Goal: Task Accomplishment & Management: Complete application form

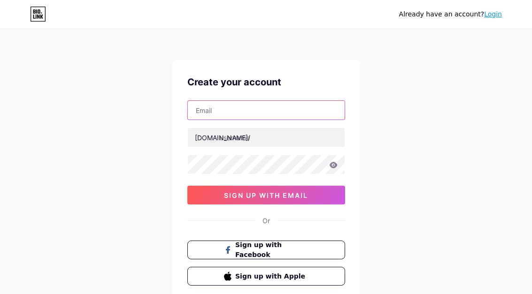
click at [241, 115] on input "text" at bounding box center [266, 110] width 157 height 19
paste input "[EMAIL_ADDRESS][DOMAIN_NAME]"
type input "[EMAIL_ADDRESS][DOMAIN_NAME]"
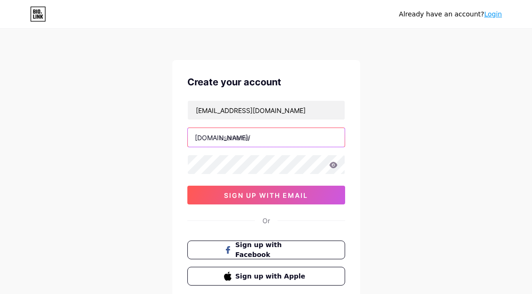
click at [244, 141] on input "text" at bounding box center [266, 137] width 157 height 19
paste input "austinrcr96"
type input "austinrcr96"
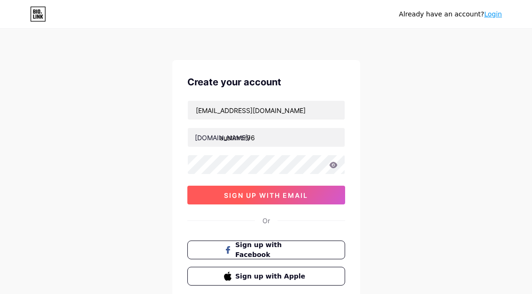
click at [246, 192] on span "sign up with email" at bounding box center [266, 195] width 84 height 8
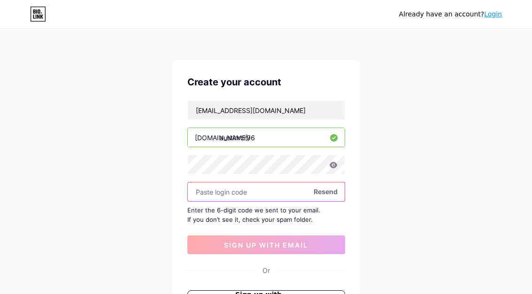
paste input "751512"
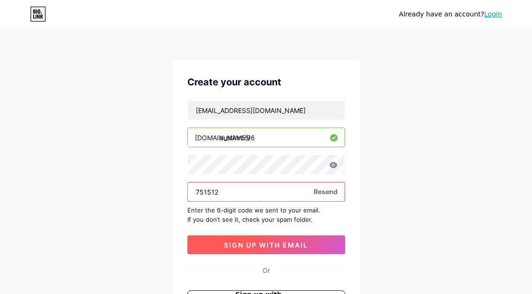
type input "751512"
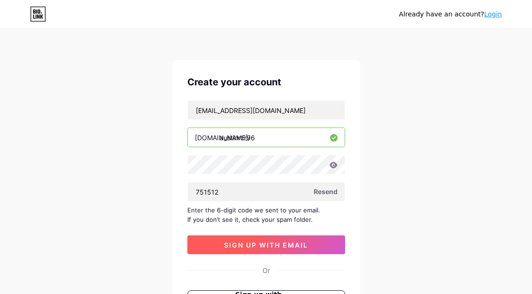
click at [263, 248] on span "sign up with email" at bounding box center [266, 245] width 84 height 8
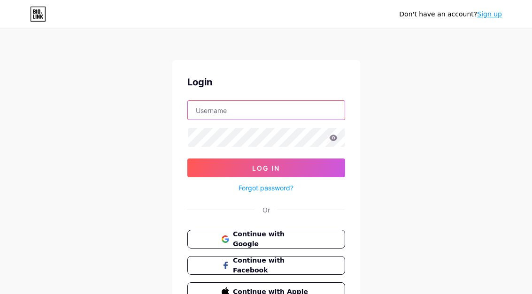
click at [219, 115] on input "text" at bounding box center [266, 110] width 157 height 19
paste input "austinrcr96"
type input "austinrcr96"
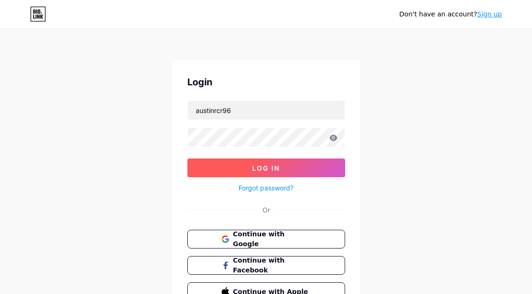
click at [244, 167] on button "Log In" at bounding box center [266, 168] width 158 height 19
click at [273, 167] on span "Log In" at bounding box center [266, 168] width 28 height 8
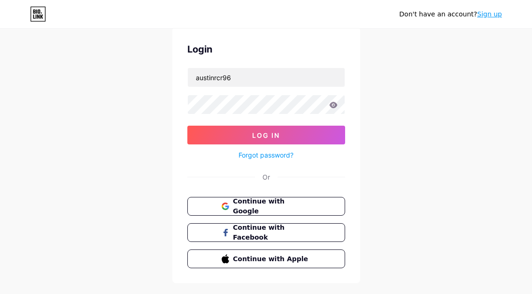
scroll to position [52, 0]
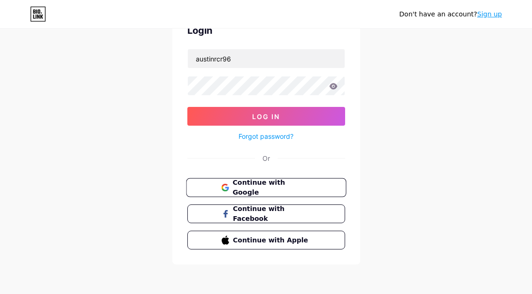
click at [272, 186] on span "Continue with Google" at bounding box center [271, 188] width 78 height 20
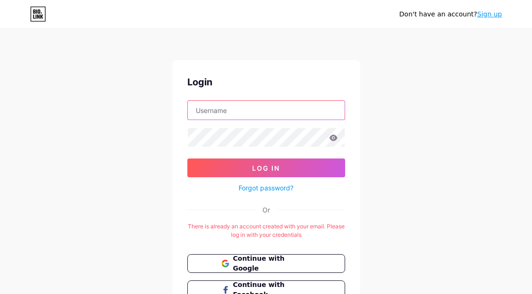
click at [247, 112] on input "text" at bounding box center [266, 110] width 157 height 19
type input "[EMAIL_ADDRESS][DOMAIN_NAME]"
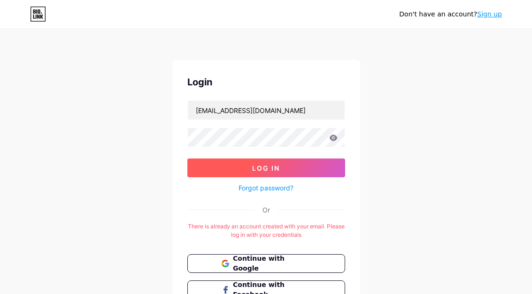
click at [256, 173] on button "Log In" at bounding box center [266, 168] width 158 height 19
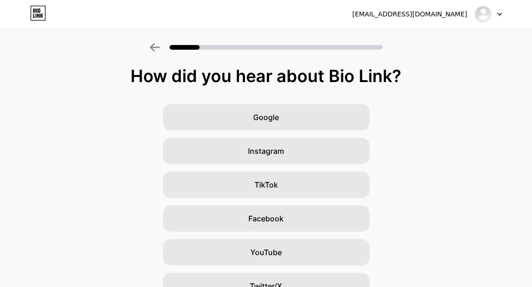
click at [495, 19] on div at bounding box center [487, 14] width 27 height 17
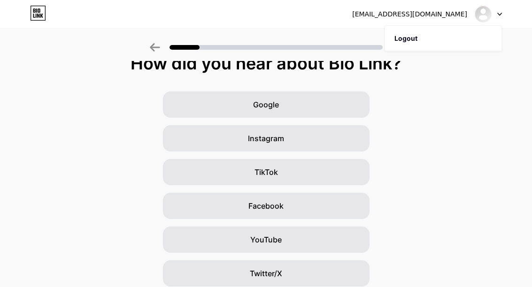
scroll to position [117, 0]
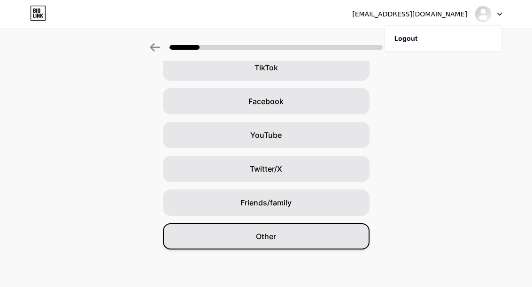
click at [318, 229] on div "Other" at bounding box center [266, 236] width 206 height 26
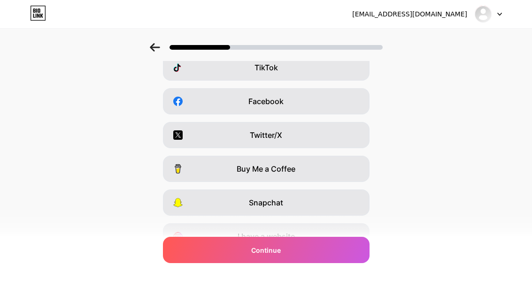
scroll to position [0, 0]
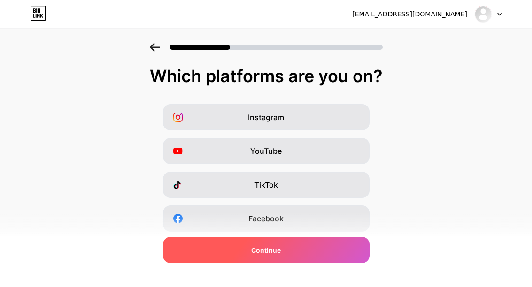
click at [297, 257] on div "Continue" at bounding box center [266, 250] width 206 height 26
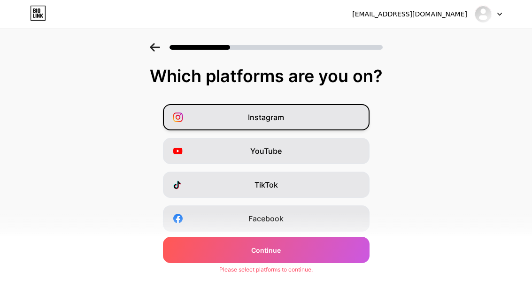
click at [274, 109] on div "Instagram" at bounding box center [266, 117] width 206 height 26
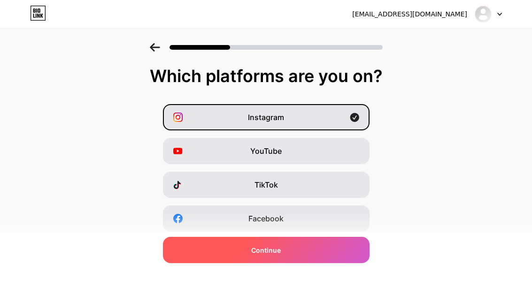
click at [301, 250] on div "Continue" at bounding box center [266, 250] width 206 height 26
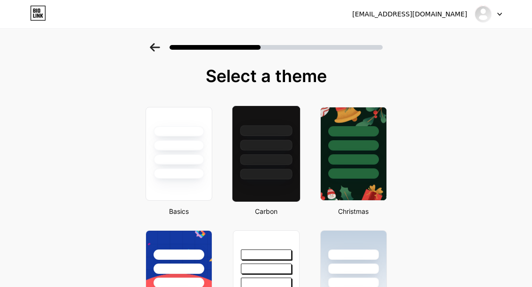
click at [266, 163] on div at bounding box center [266, 159] width 52 height 11
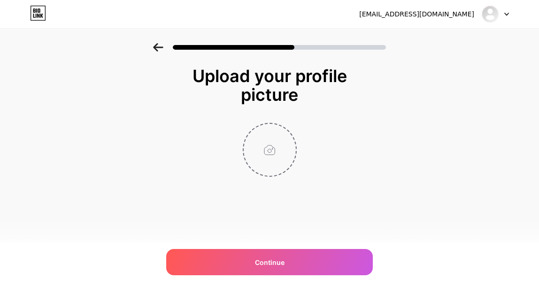
click at [275, 146] on input "file" at bounding box center [270, 150] width 52 height 52
type input "C:\fakepath\wallpaper.jpg"
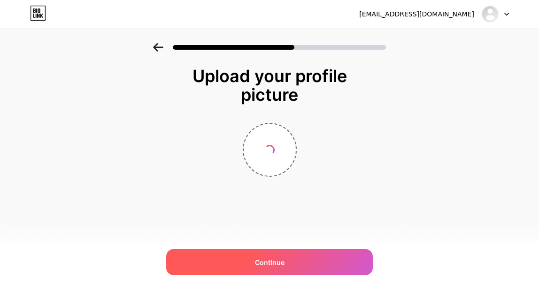
click at [318, 265] on div "Continue" at bounding box center [269, 262] width 206 height 26
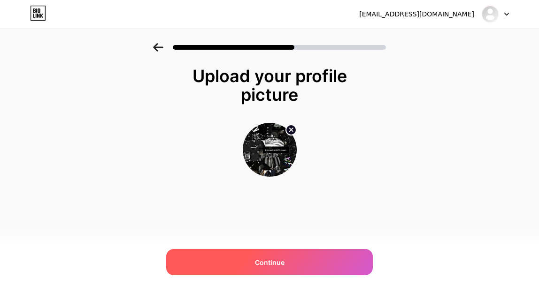
click at [317, 264] on div "Continue" at bounding box center [269, 262] width 206 height 26
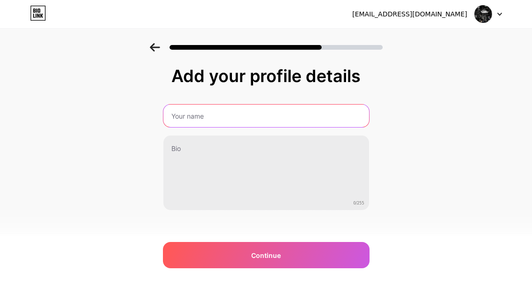
click at [230, 112] on input "text" at bounding box center [266, 116] width 206 height 23
paste input "ReCoat Revolution of Austin"
type input "ReCoat Revolution of Austin"
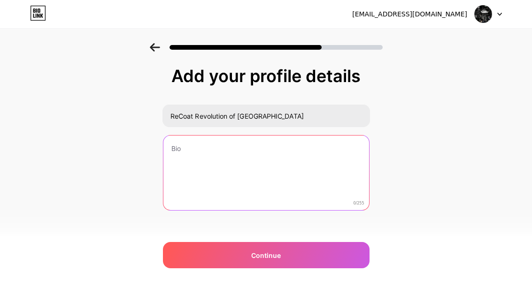
click at [199, 152] on textarea at bounding box center [266, 174] width 206 height 76
click at [198, 160] on textarea at bounding box center [265, 173] width 207 height 76
paste textarea "Business Name: ReCoat Revolution of Austin | Address: 1401 Lavaca St Suite 4196…"
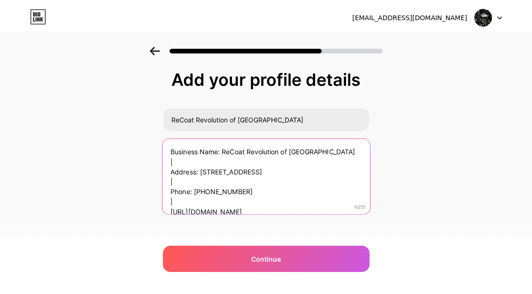
scroll to position [0, 0]
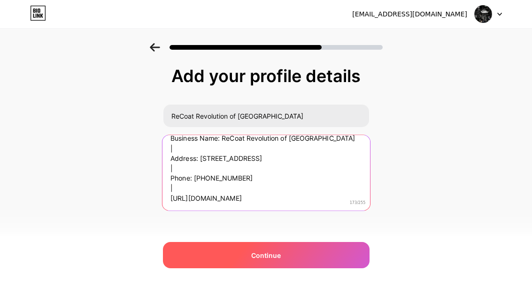
type textarea "Business Name: ReCoat Revolution of Austin | Address: 1401 Lavaca St Suite 4196…"
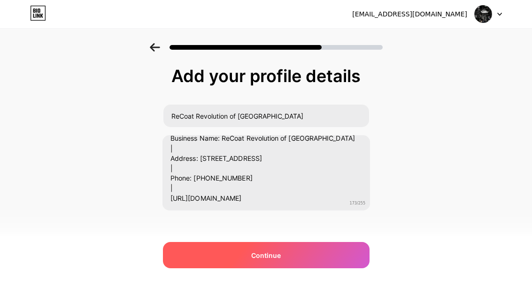
click at [240, 251] on div "Continue" at bounding box center [266, 255] width 206 height 26
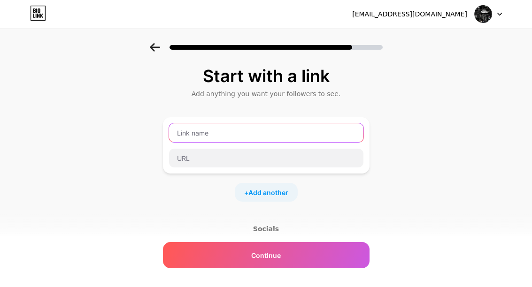
click at [230, 139] on input "text" at bounding box center [266, 132] width 194 height 19
paste input "https://recoatrevolution.com/locations/austin/"
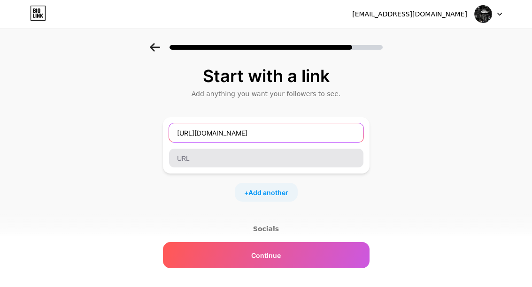
type input "https://recoatrevolution.com/locations/austin/"
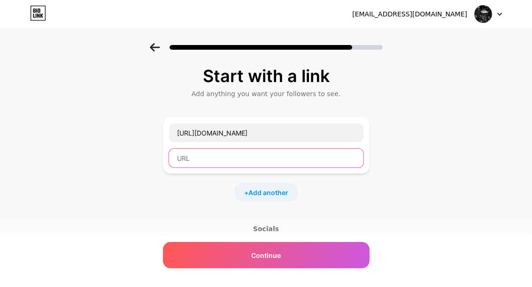
click at [218, 163] on input "text" at bounding box center [266, 158] width 194 height 19
paste input "https://recoatrevolution.com/locations/austin/"
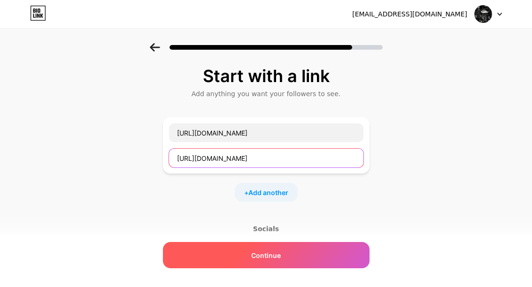
type input "https://recoatrevolution.com/locations/austin/"
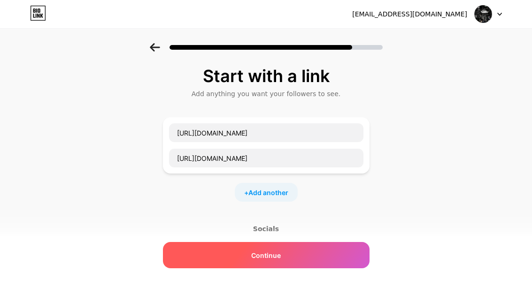
click at [281, 263] on div "Continue" at bounding box center [266, 255] width 206 height 26
click at [270, 248] on div "Continue" at bounding box center [266, 255] width 206 height 26
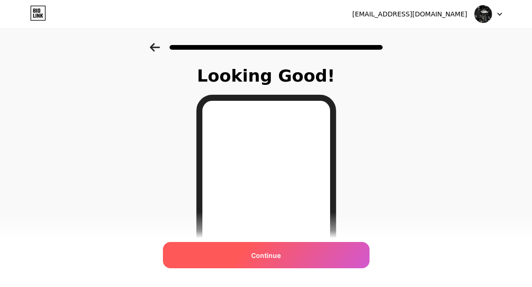
click at [266, 259] on span "Continue" at bounding box center [266, 256] width 30 height 10
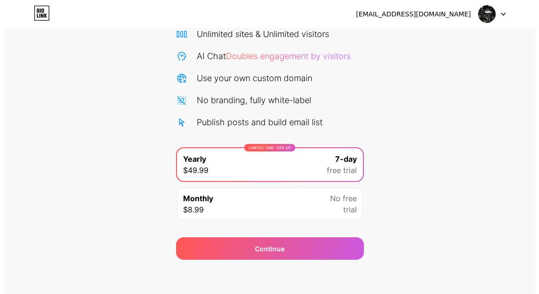
scroll to position [84, 0]
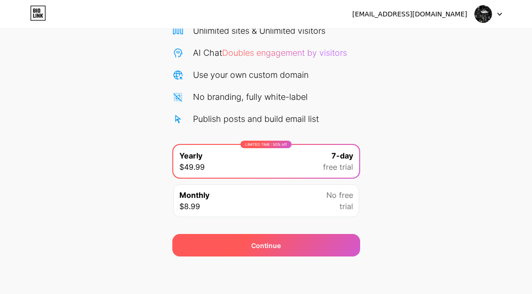
click at [317, 246] on div "Continue" at bounding box center [266, 245] width 188 height 23
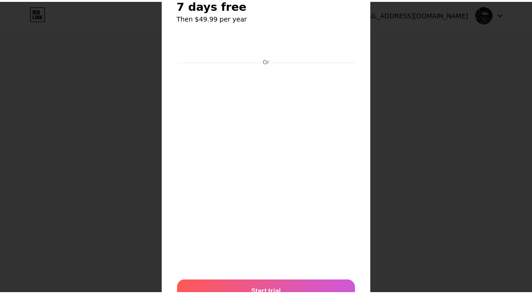
scroll to position [0, 0]
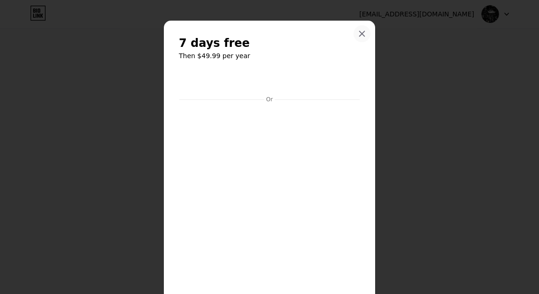
click at [354, 32] on div at bounding box center [361, 33] width 17 height 17
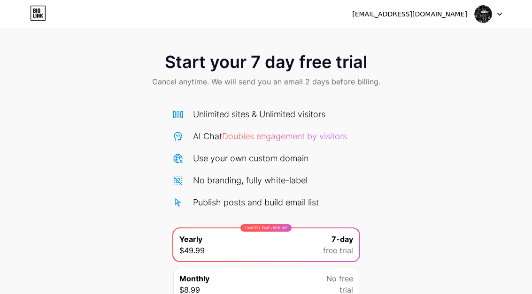
click at [453, 11] on div "[EMAIL_ADDRESS][DOMAIN_NAME]" at bounding box center [409, 14] width 115 height 10
click at [479, 16] on img at bounding box center [483, 14] width 18 height 18
